Goal: Task Accomplishment & Management: Use online tool/utility

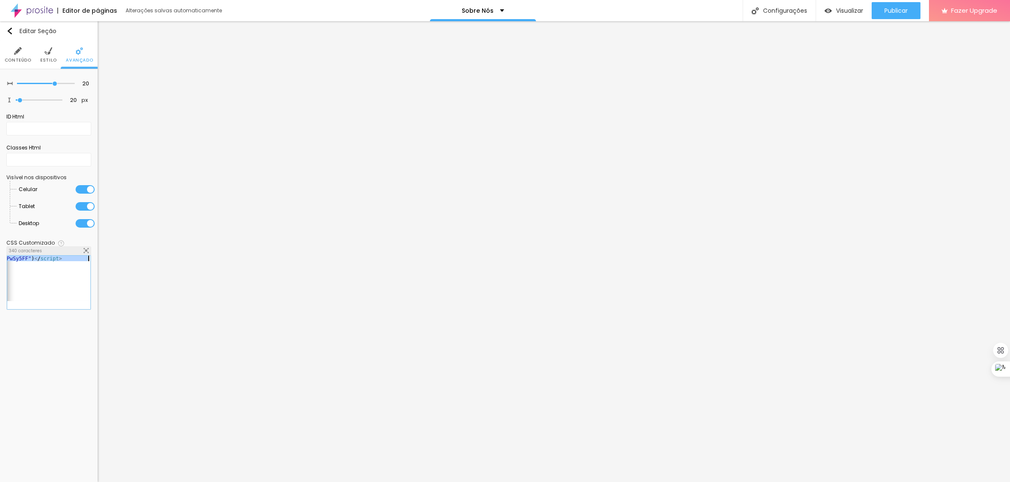
scroll to position [0, 867]
click at [47, 52] on img at bounding box center [49, 51] width 8 height 8
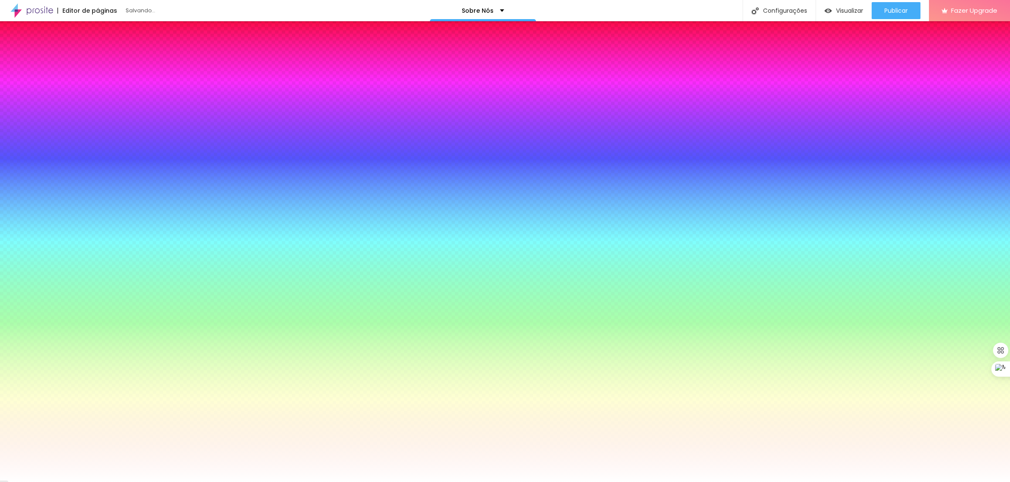
click at [11, 52] on li "Conteúdo" at bounding box center [18, 55] width 27 height 28
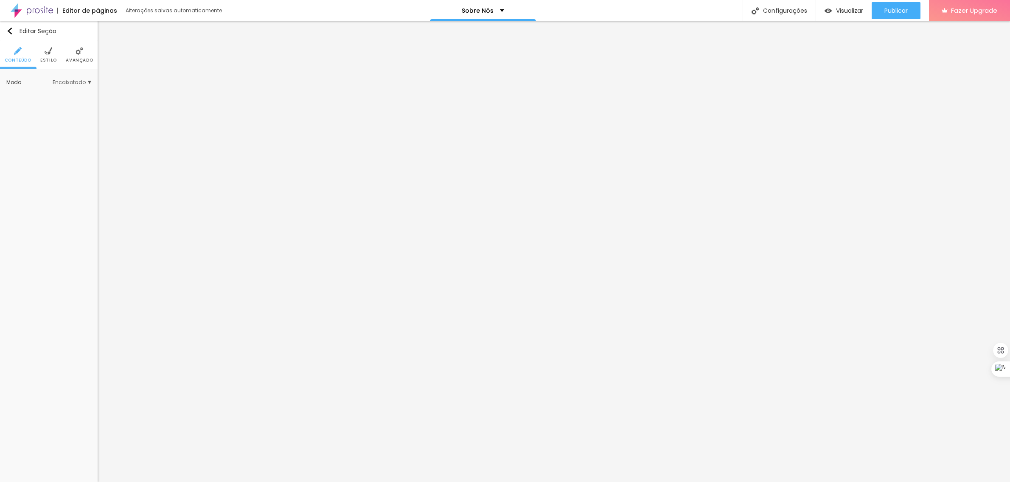
click at [43, 58] on span "Estilo" at bounding box center [48, 60] width 17 height 4
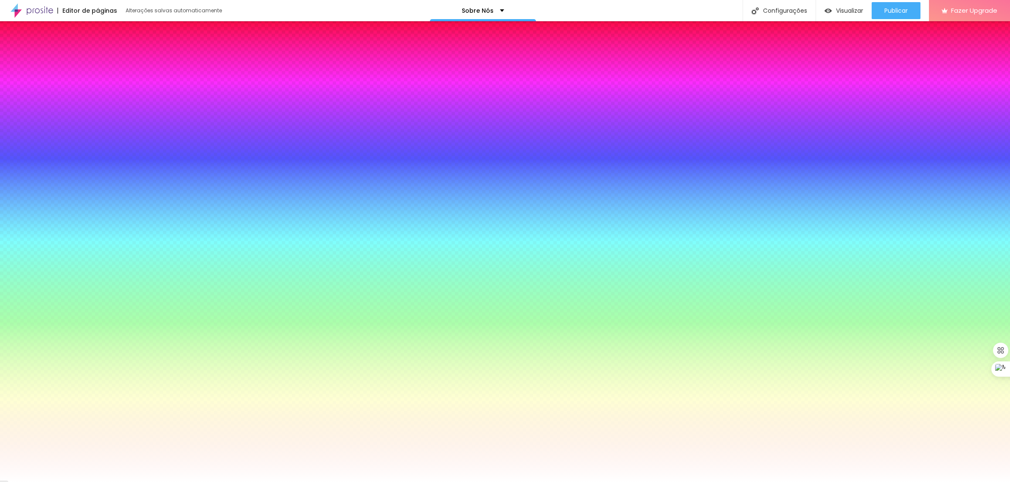
click at [86, 96] on span "Nenhum" at bounding box center [78, 93] width 28 height 5
click at [76, 56] on li "Avançado" at bounding box center [79, 55] width 27 height 28
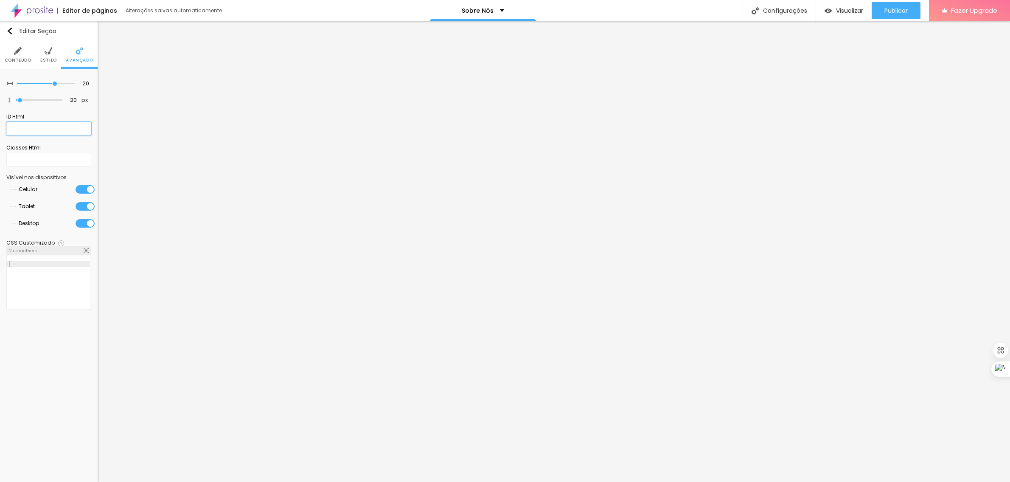
click at [23, 128] on input "text" at bounding box center [48, 129] width 85 height 14
click at [16, 160] on input "text" at bounding box center [48, 160] width 85 height 14
click at [31, 260] on div at bounding box center [48, 287] width 83 height 65
click at [58, 243] on img at bounding box center [61, 243] width 6 height 6
click at [71, 263] on link "Tutorial" at bounding box center [68, 259] width 20 height 7
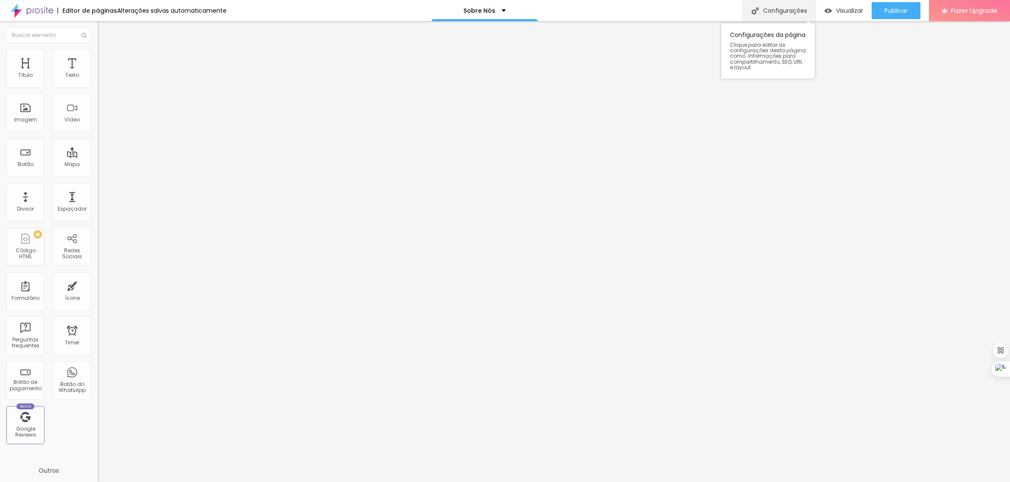
click at [777, 9] on div "Configurações" at bounding box center [779, 10] width 73 height 21
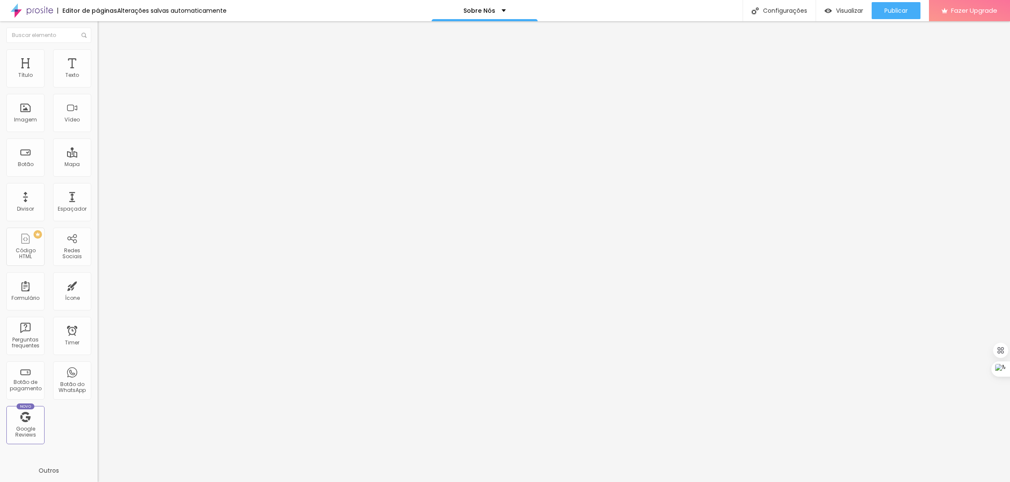
click at [657, 481] on div at bounding box center [505, 491] width 1010 height 8
click at [499, 8] on div "Sobre Nós" at bounding box center [484, 11] width 42 height 6
click at [98, 52] on img at bounding box center [102, 53] width 8 height 8
click at [98, 415] on div "Insira seu código aqui" at bounding box center [131, 419] width 67 height 8
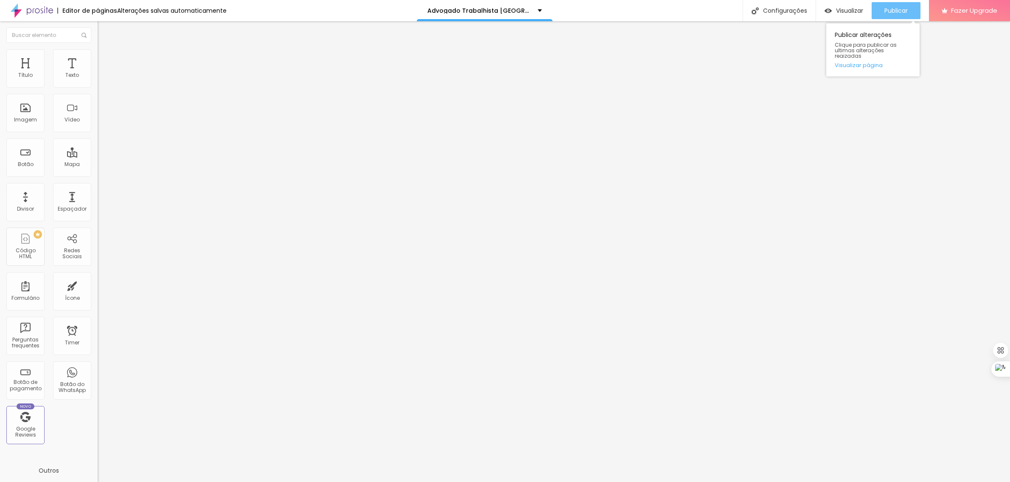
click at [904, 7] on span "Publicar" at bounding box center [895, 10] width 23 height 7
click at [853, 11] on span "Visualizar" at bounding box center [841, 10] width 27 height 7
